Goal: Task Accomplishment & Management: Manage account settings

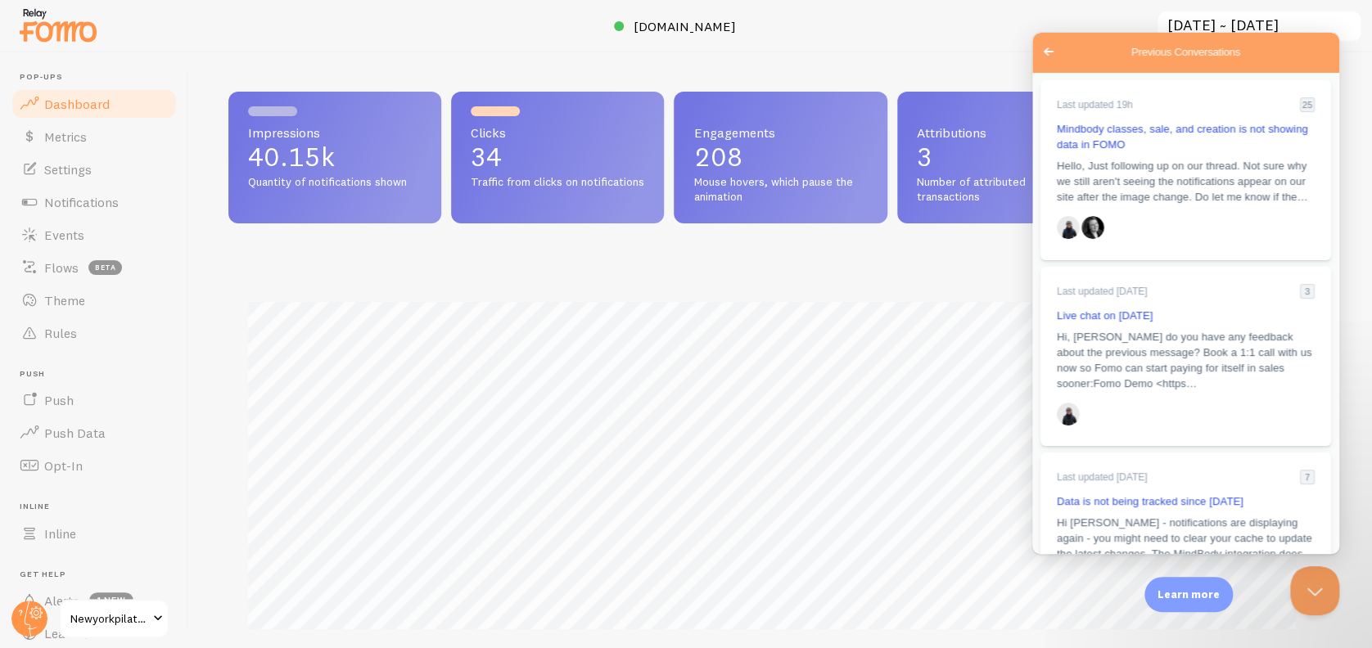
scroll to position [430, 1087]
click at [1152, 178] on span "Hello, Just following up on our thread. Not sure why we still aren't seeing the…" at bounding box center [1182, 179] width 251 height 43
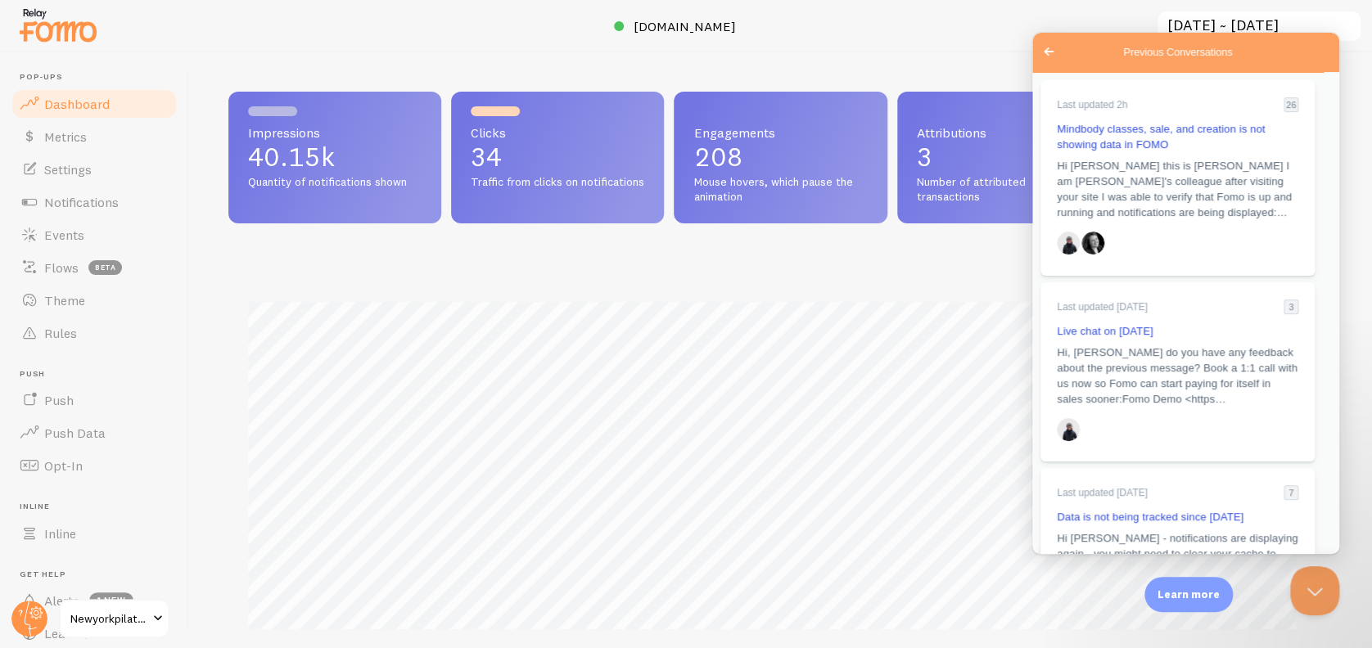
scroll to position [2462, 0]
drag, startPoint x: 1052, startPoint y: 133, endPoint x: 1135, endPoint y: 426, distance: 305.5
drag, startPoint x: 1135, startPoint y: 426, endPoint x: 1120, endPoint y: 427, distance: 15.6
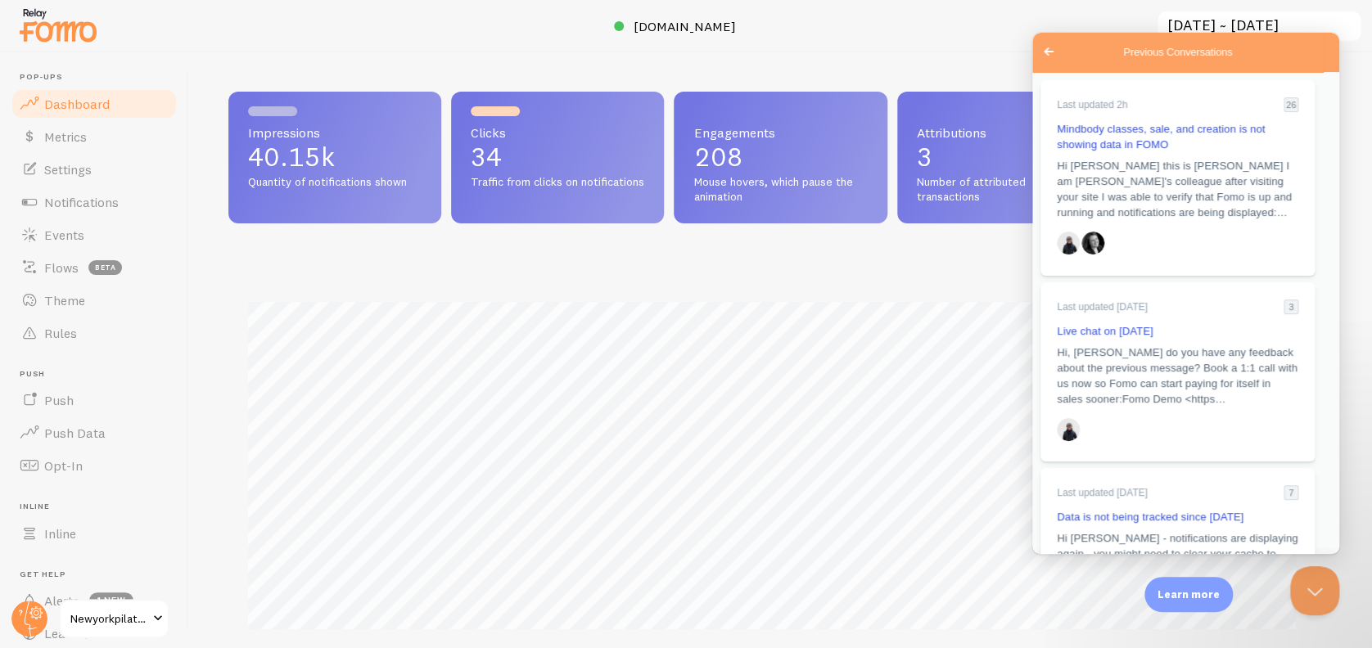
drag, startPoint x: 1230, startPoint y: 349, endPoint x: 1314, endPoint y: 350, distance: 83.5
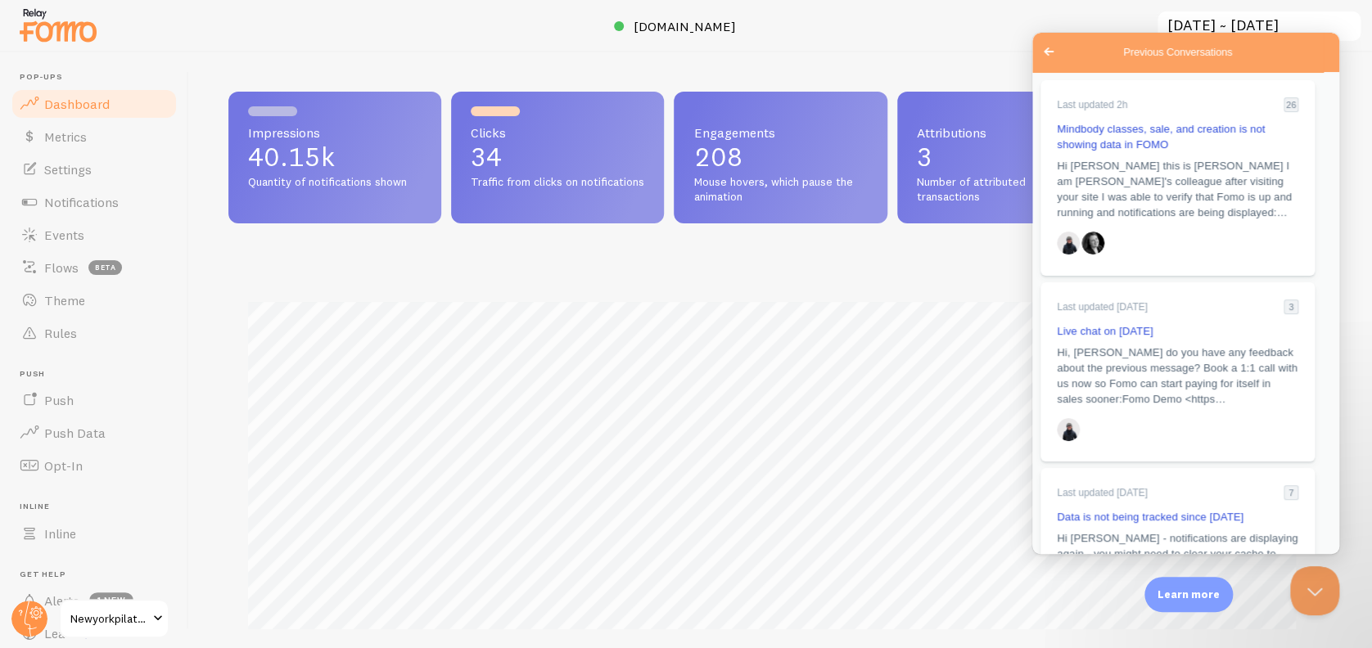
drag, startPoint x: 1314, startPoint y: 350, endPoint x: 1270, endPoint y: 381, distance: 54.5
drag, startPoint x: 1271, startPoint y: 377, endPoint x: 1056, endPoint y: 380, distance: 215.3
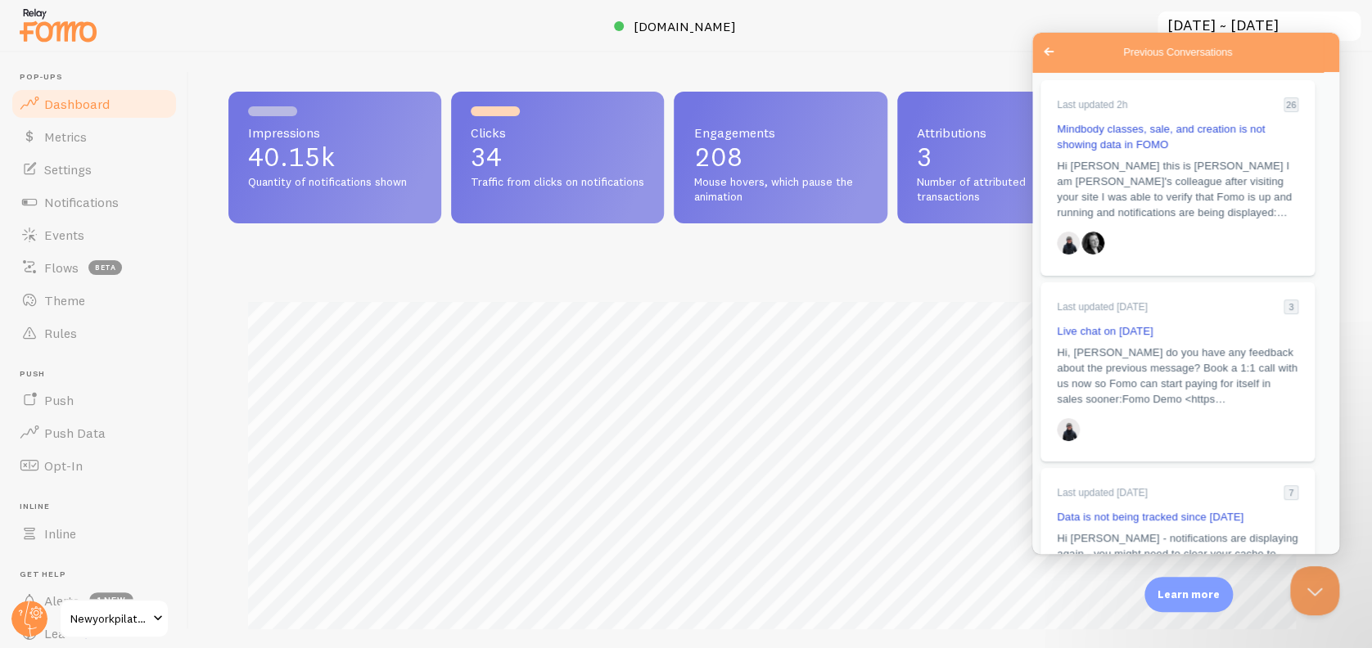
copy div "[URL][DOMAIN_NAME] ?reset=fomo"
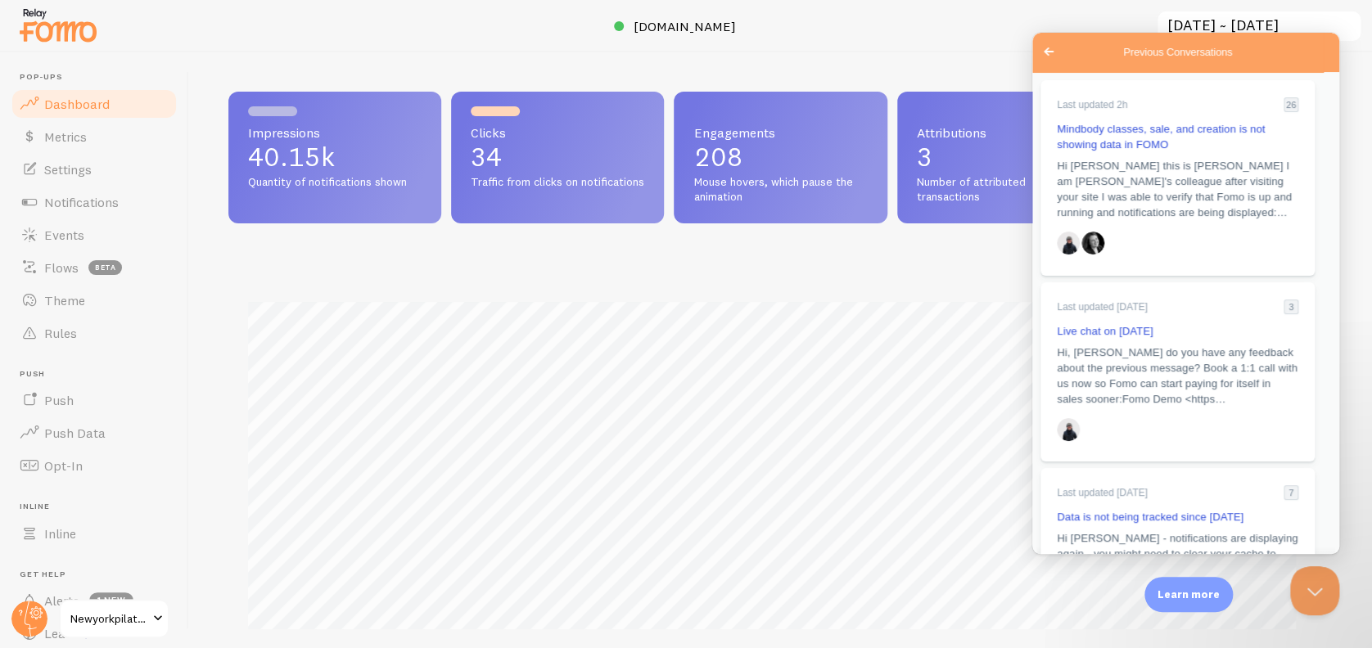
scroll to position [2859, 0]
drag, startPoint x: 1055, startPoint y: 375, endPoint x: 1252, endPoint y: 394, distance: 197.3
copy div "Hi [PERSON_NAME] this is [PERSON_NAME] I am [PERSON_NAME]'s colleague after vis…"
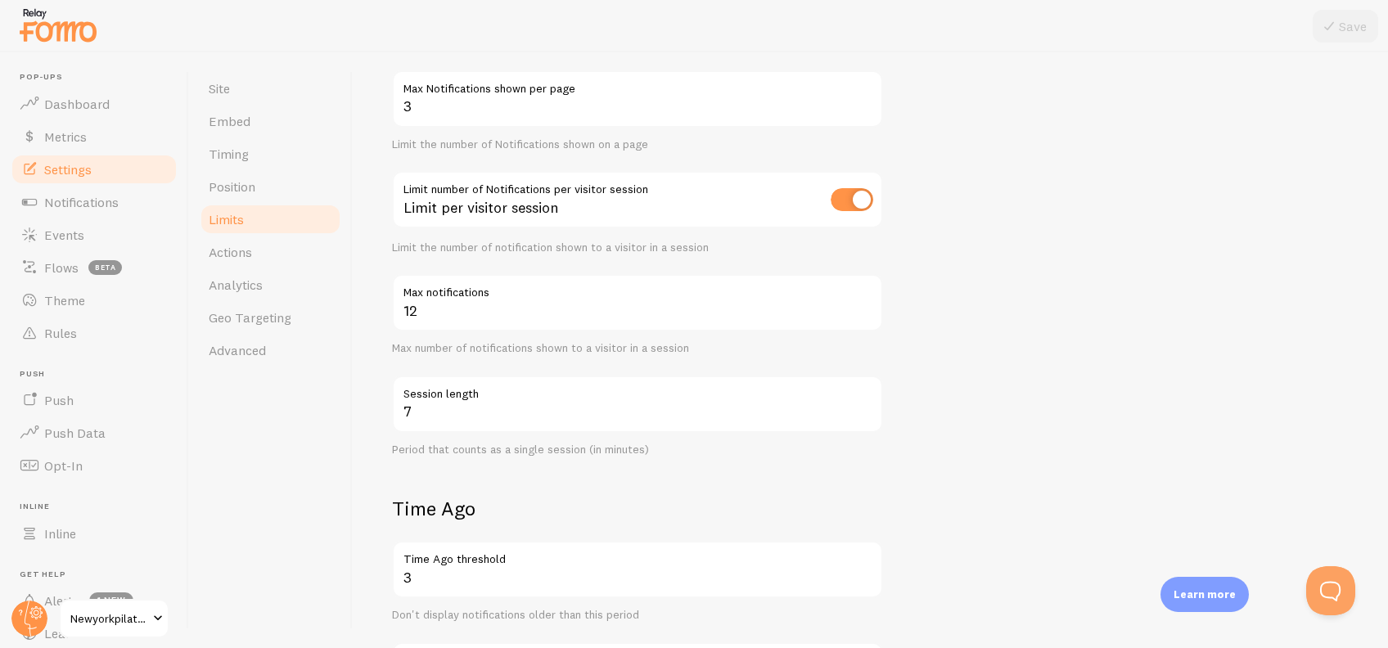
scroll to position [191, 0]
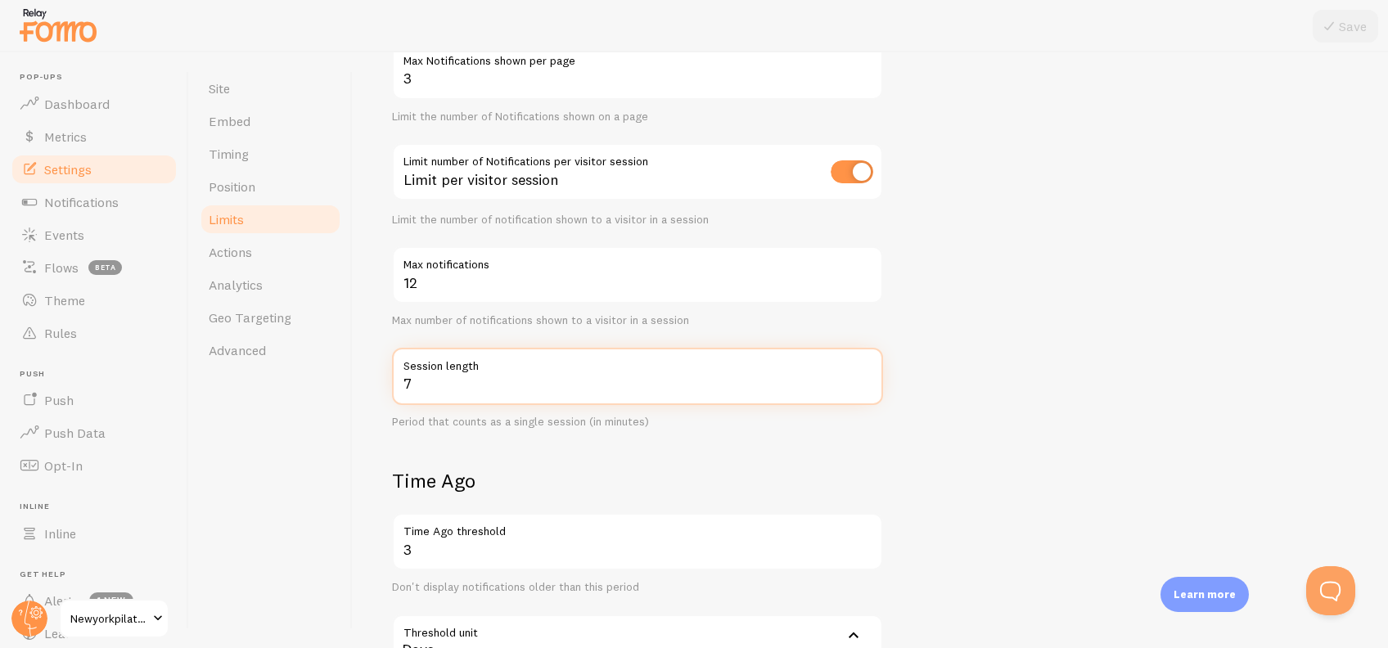
drag, startPoint x: 433, startPoint y: 377, endPoint x: 348, endPoint y: 370, distance: 85.4
click at [348, 370] on div "Site Embed Timing Position Limits Actions Analytics Geo Targeting Advanced Limi…" at bounding box center [788, 350] width 1199 height 596
type input "30"
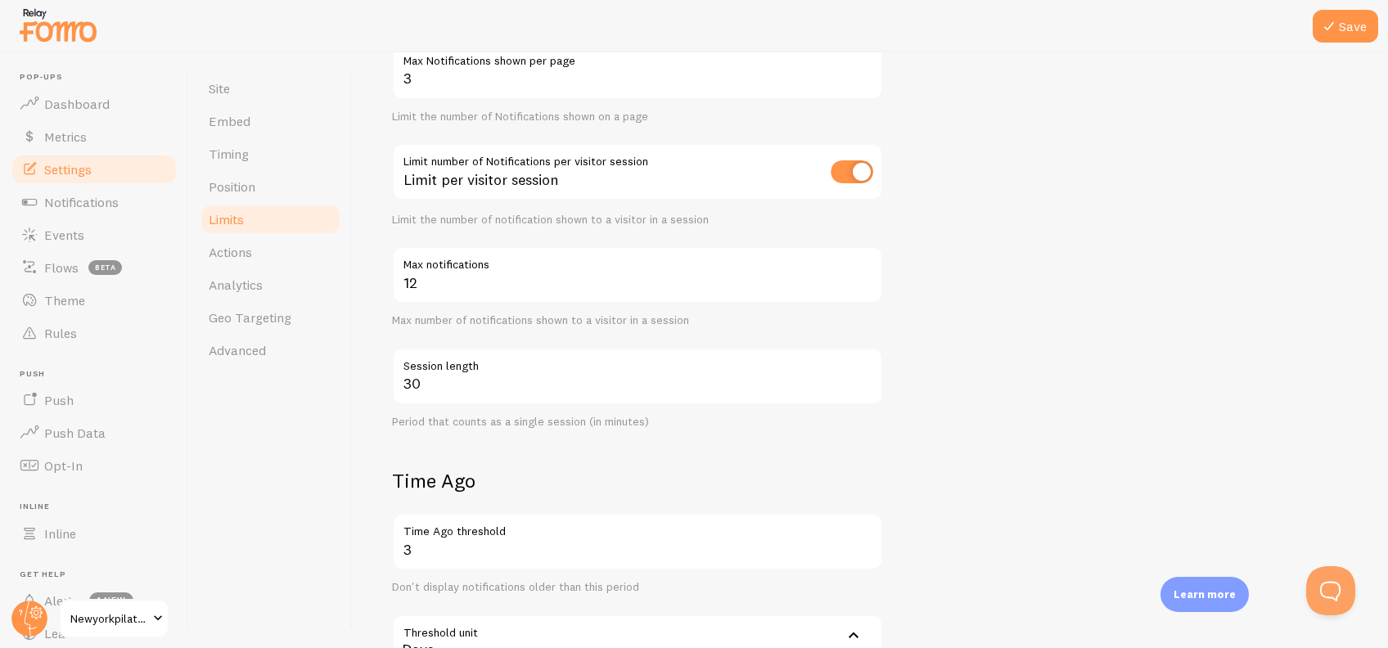
click at [1067, 434] on form "Notification Count 3 Max Notifications shown per page Limit the number of Notif…" at bounding box center [870, 480] width 957 height 965
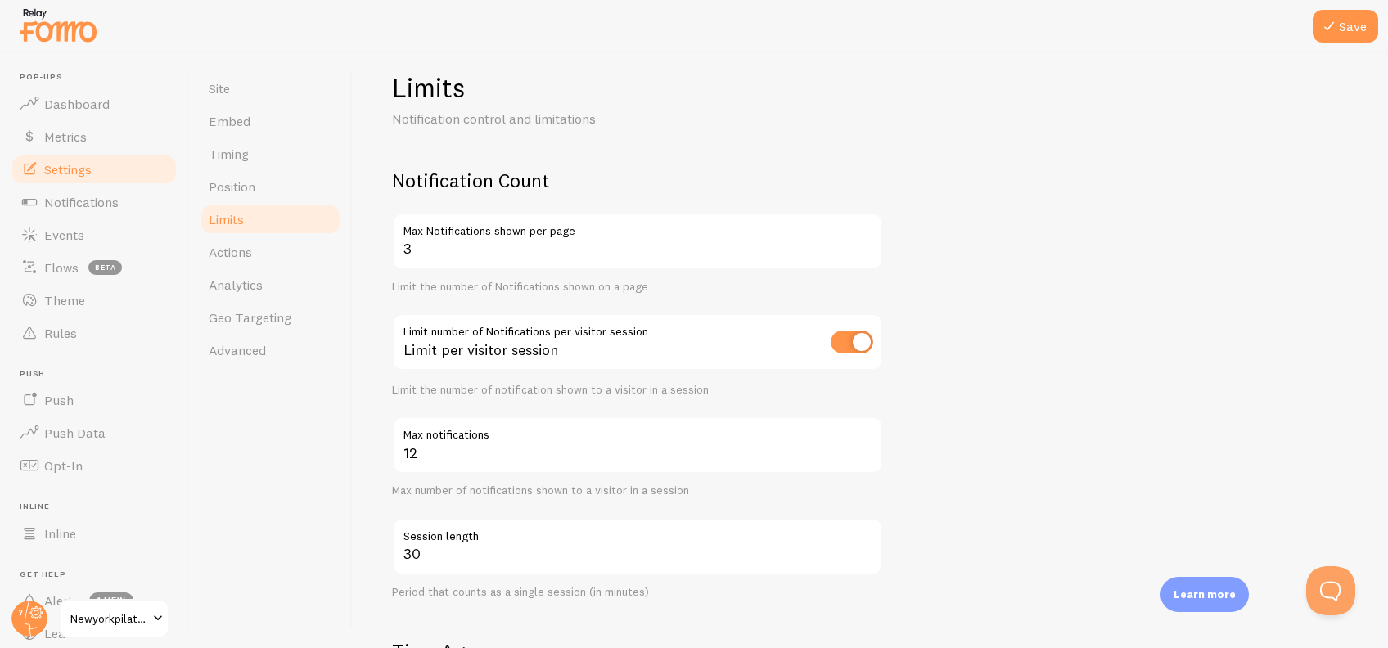
scroll to position [0, 0]
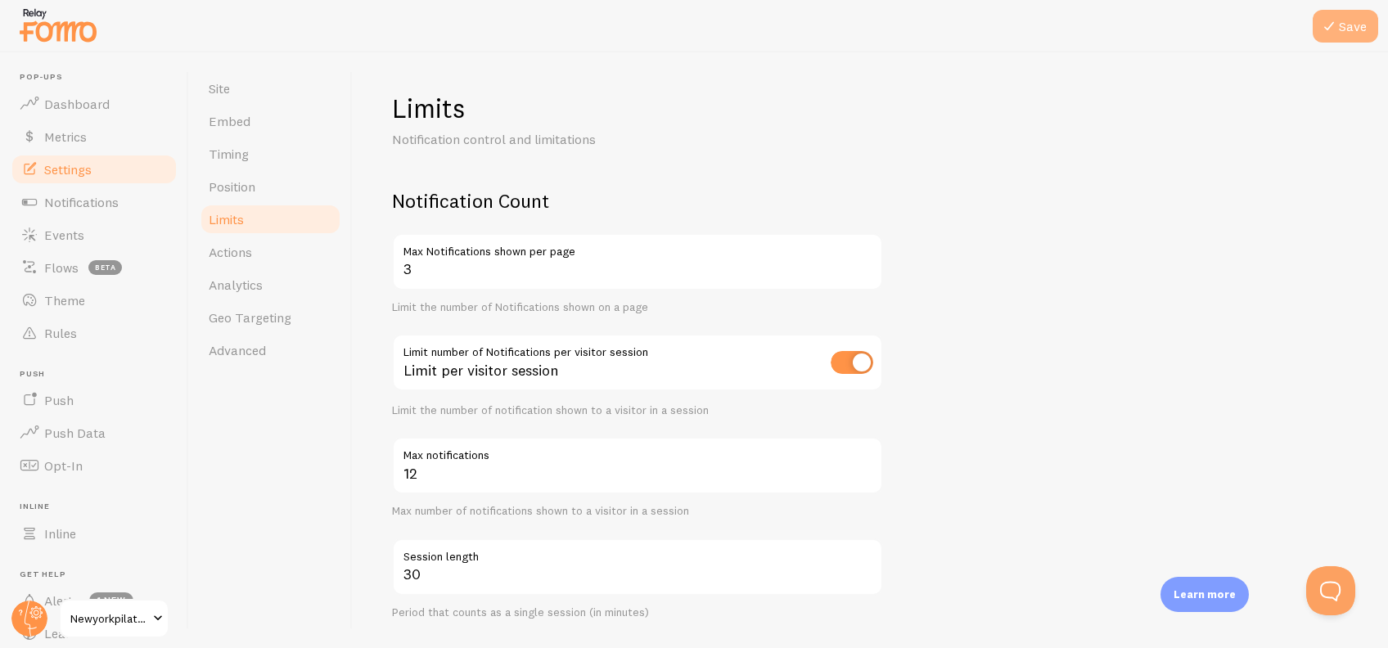
click at [1344, 25] on button "Save" at bounding box center [1345, 26] width 65 height 33
